Goal: Transaction & Acquisition: Purchase product/service

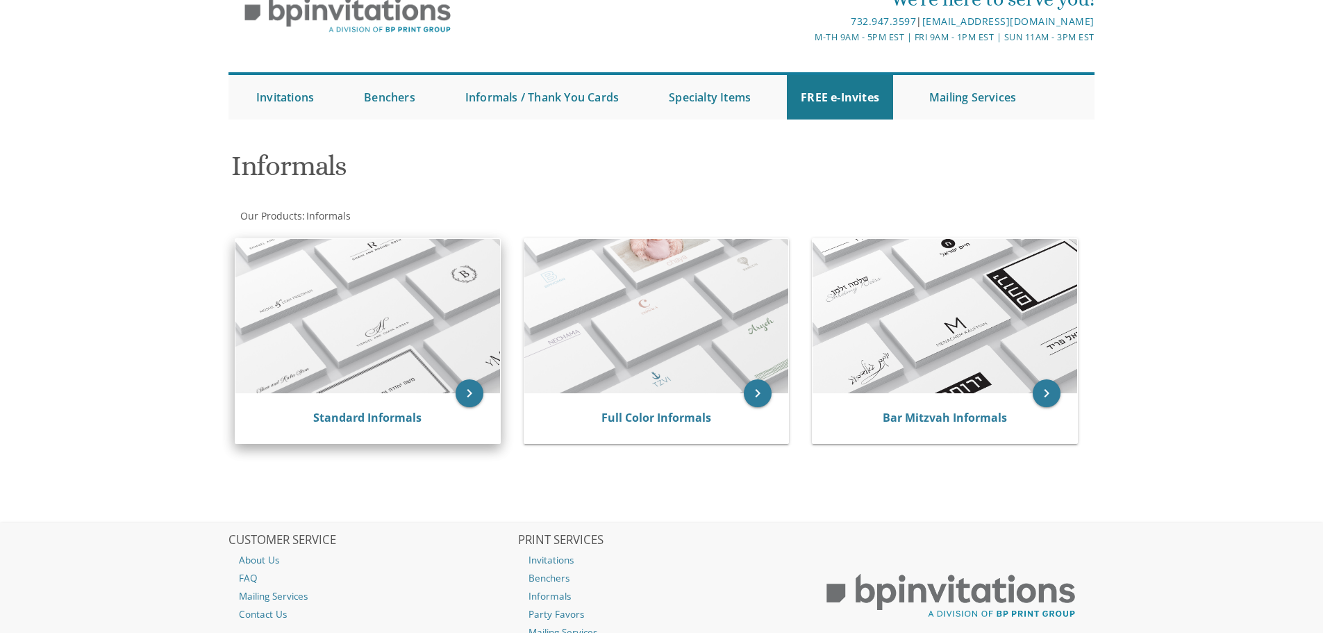
click at [401, 302] on img at bounding box center [367, 316] width 265 height 154
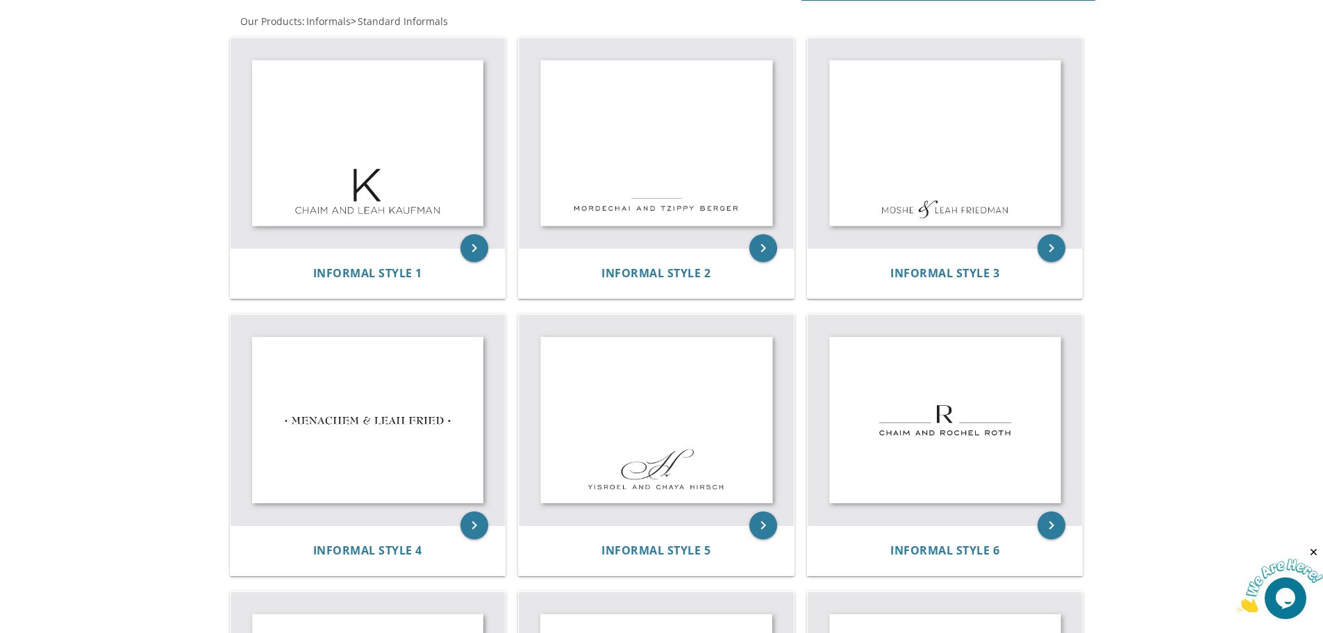
click at [1283, 599] on img at bounding box center [1280, 585] width 86 height 55
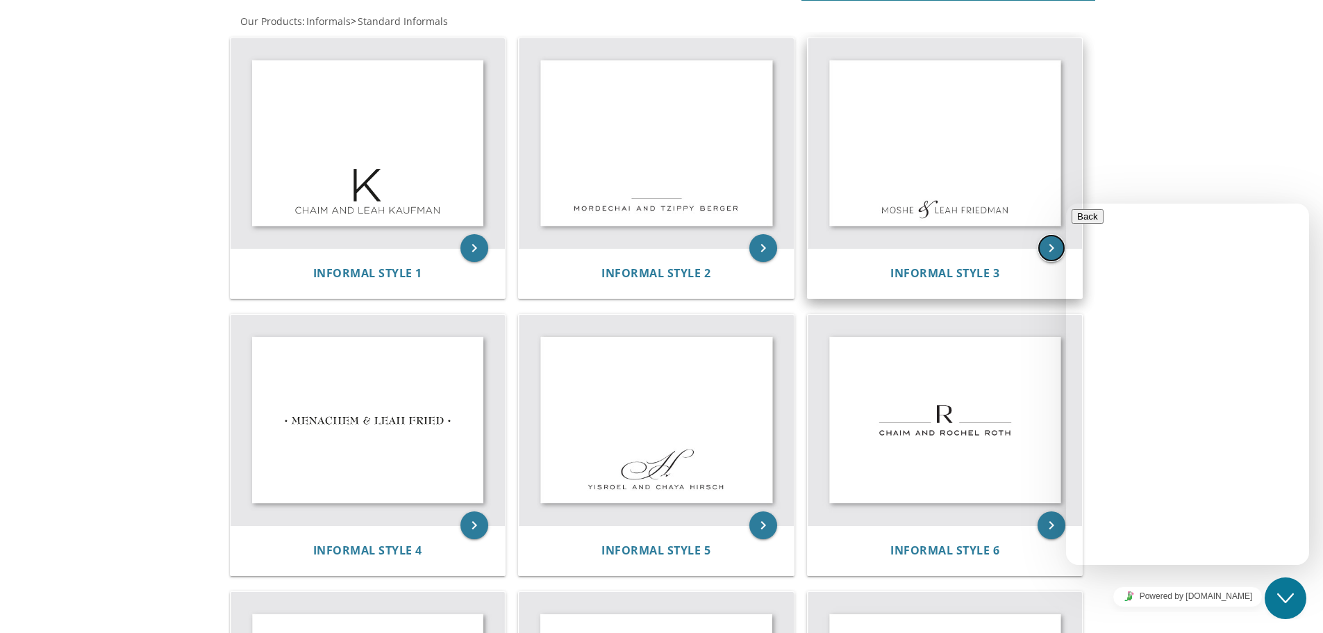
click at [1051, 250] on icon "keyboard_arrow_right" at bounding box center [1051, 248] width 28 height 28
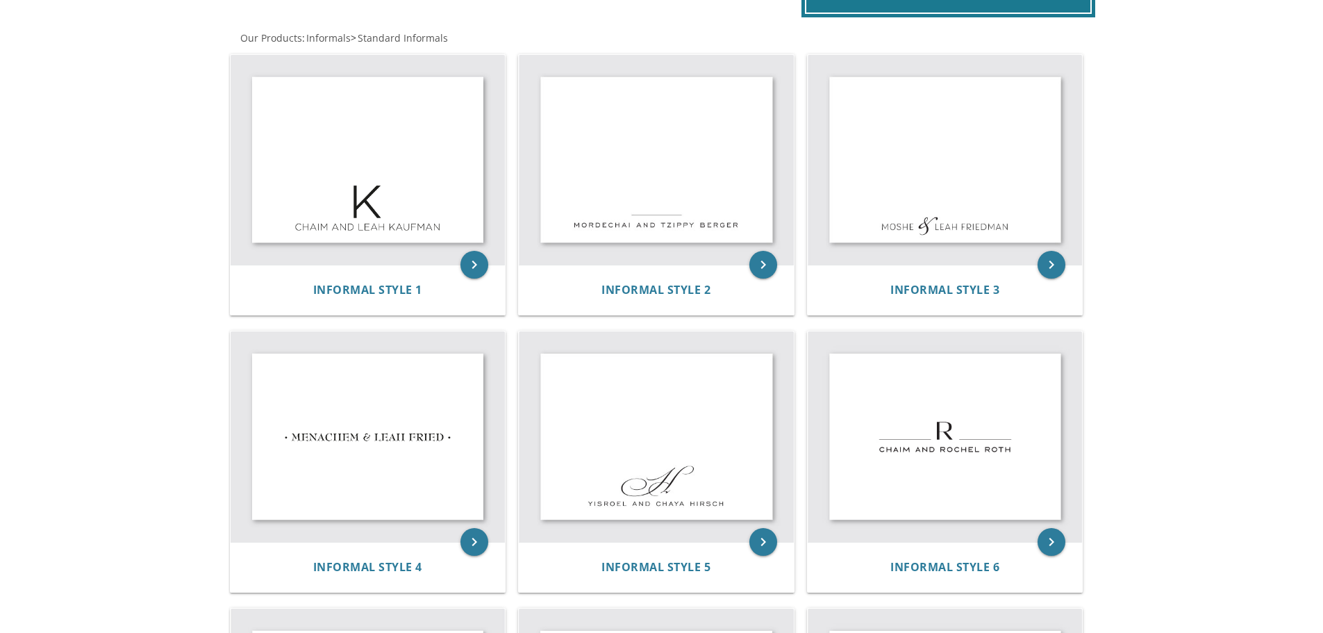
scroll to position [208, 0]
